Goal: Navigation & Orientation: Find specific page/section

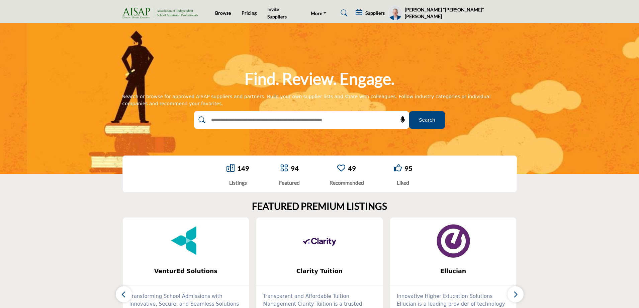
click at [48, 221] on section "FEATURED PREMIUM LISTINGS 3" at bounding box center [319, 282] width 639 height 191
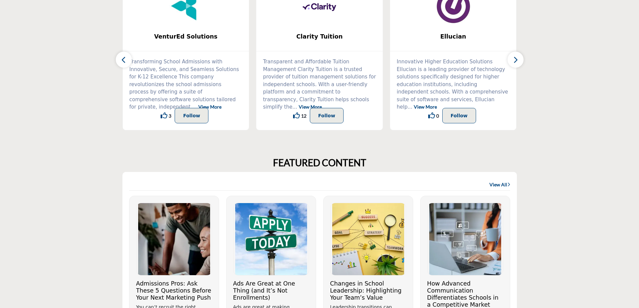
scroll to position [368, 0]
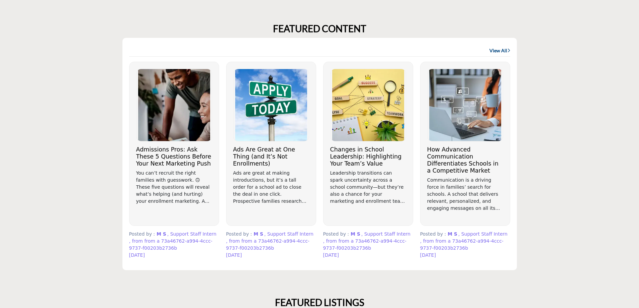
click at [493, 47] on link "View All" at bounding box center [500, 50] width 21 height 7
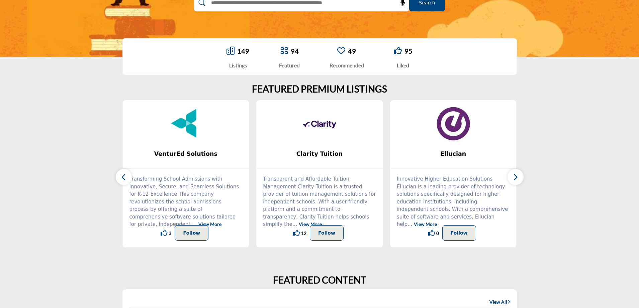
scroll to position [0, 0]
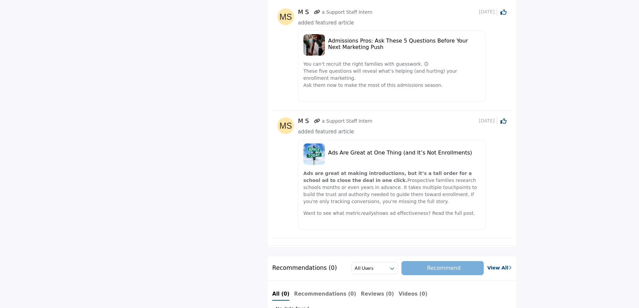
scroll to position [603, 0]
